Goal: Find specific page/section: Find specific page/section

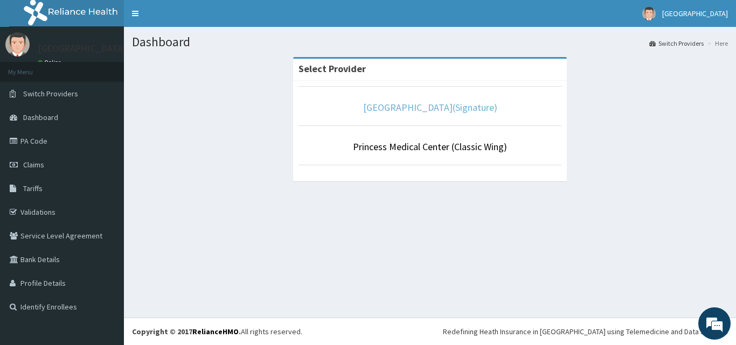
click at [456, 108] on link "[GEOGRAPHIC_DATA](Signature)" at bounding box center [430, 107] width 134 height 12
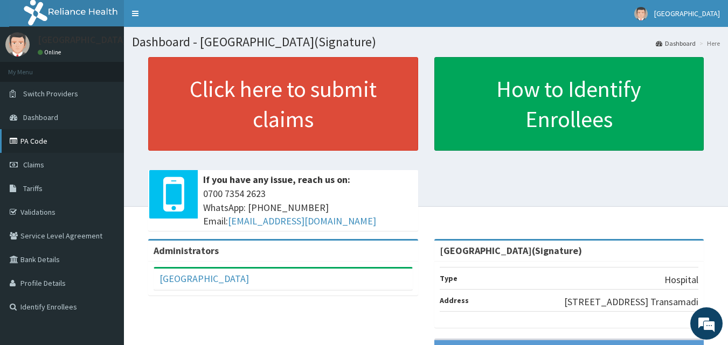
click at [51, 145] on link "PA Code" at bounding box center [62, 141] width 124 height 24
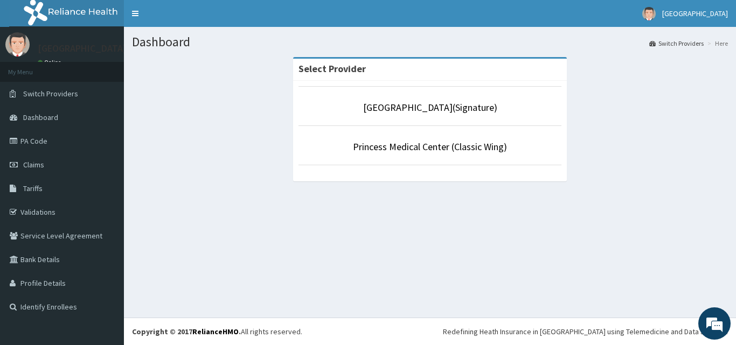
click at [433, 156] on li "Princess Medical Center (Classic Wing)" at bounding box center [429, 145] width 263 height 40
click at [437, 146] on link "Princess Medical Center (Classic Wing)" at bounding box center [430, 147] width 154 height 12
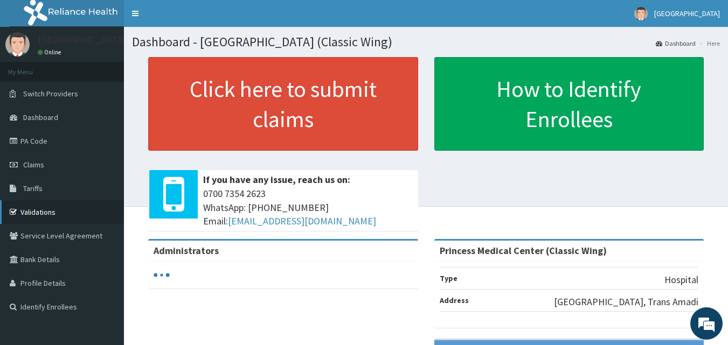
click at [52, 211] on link "Validations" at bounding box center [62, 212] width 124 height 24
